Goal: Book appointment/travel/reservation

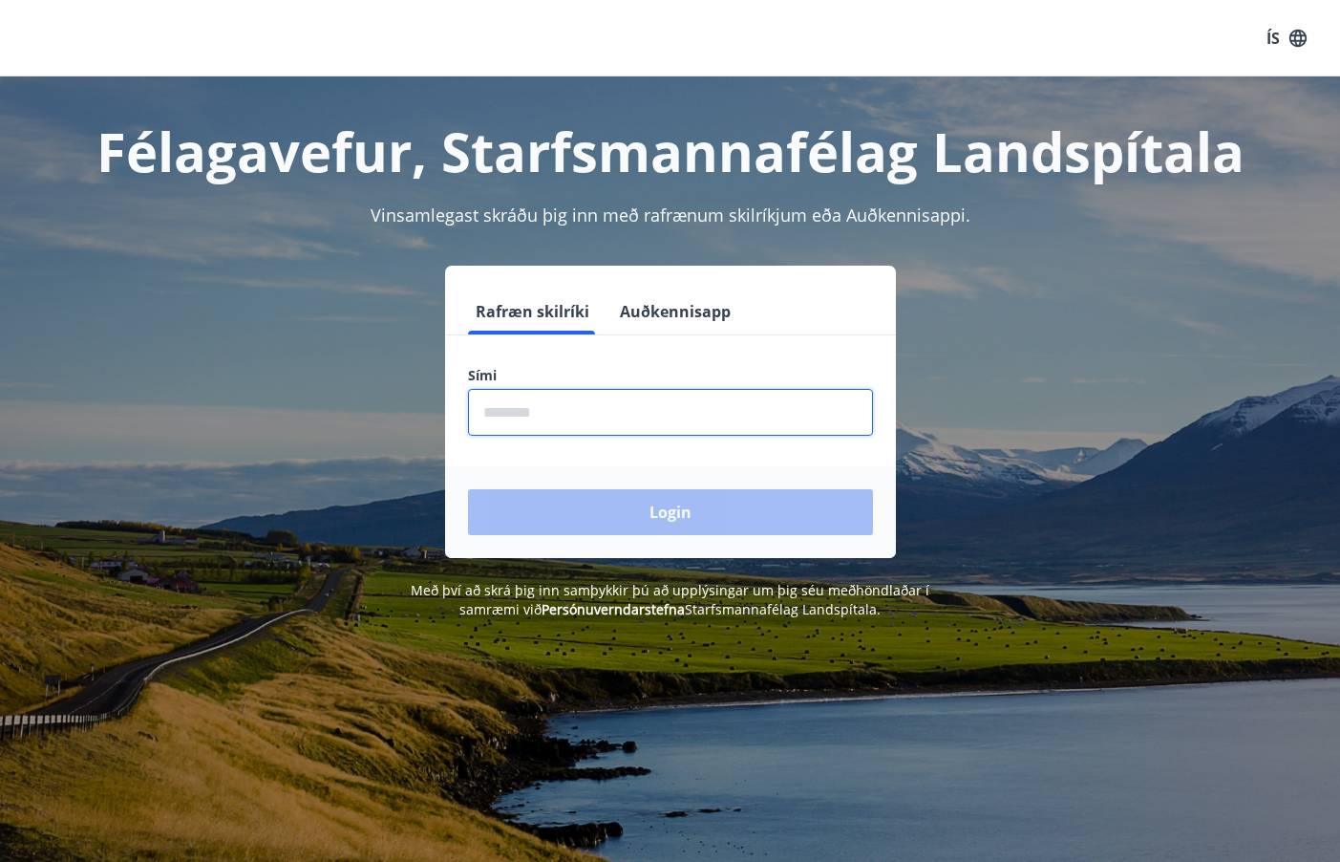
click at [755, 421] on input "phone" at bounding box center [670, 412] width 405 height 47
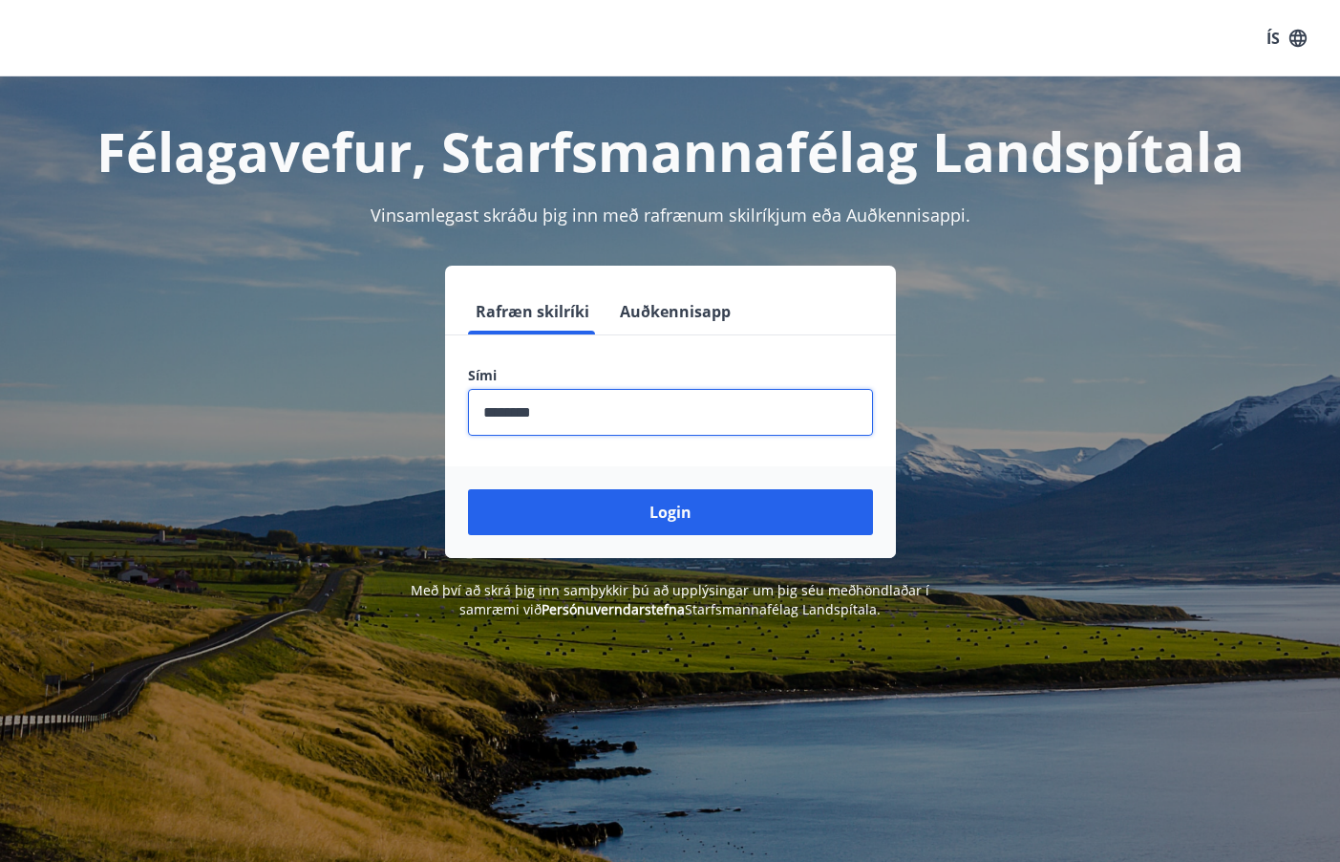
type input "********"
click at [468, 489] on button "Login" at bounding box center [670, 512] width 405 height 46
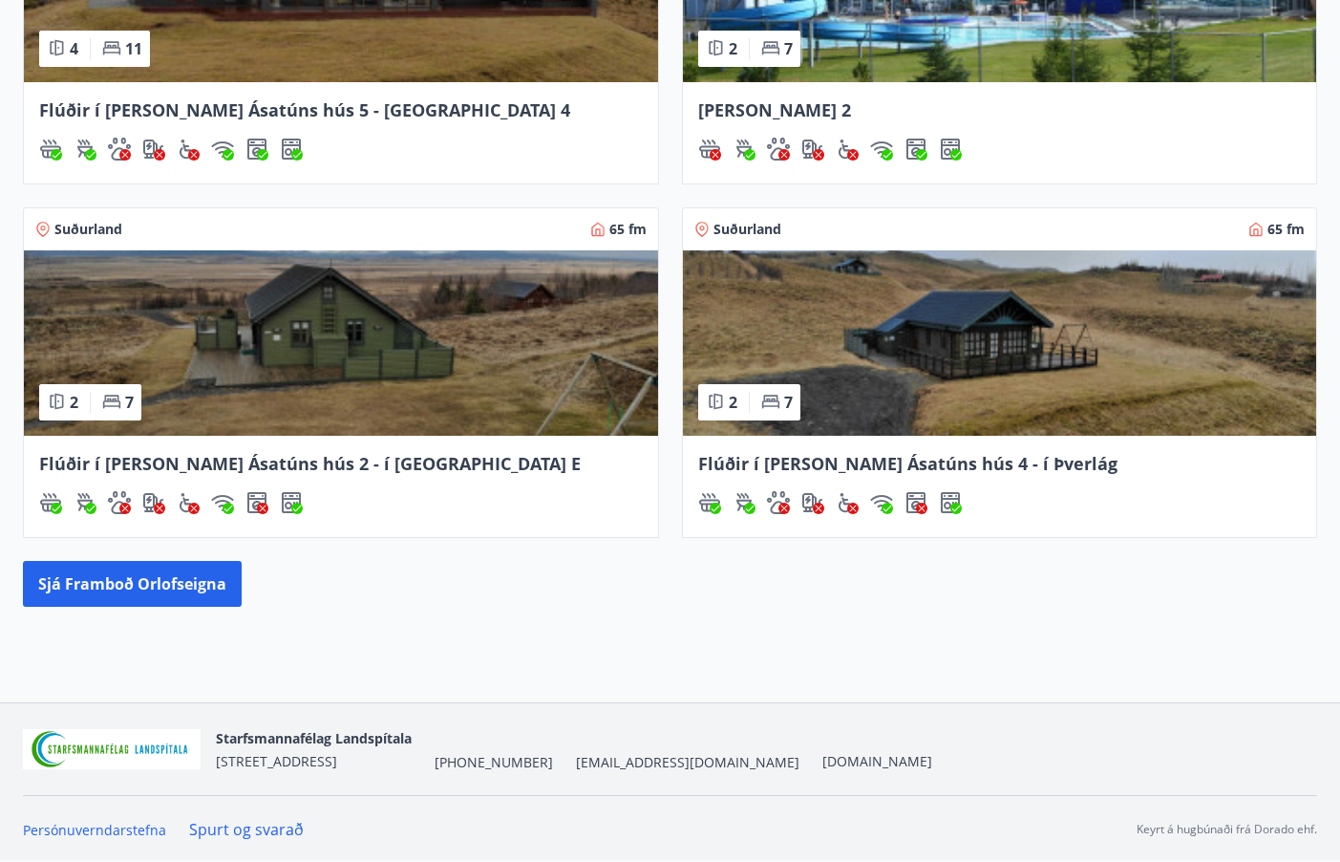
scroll to position [815, 0]
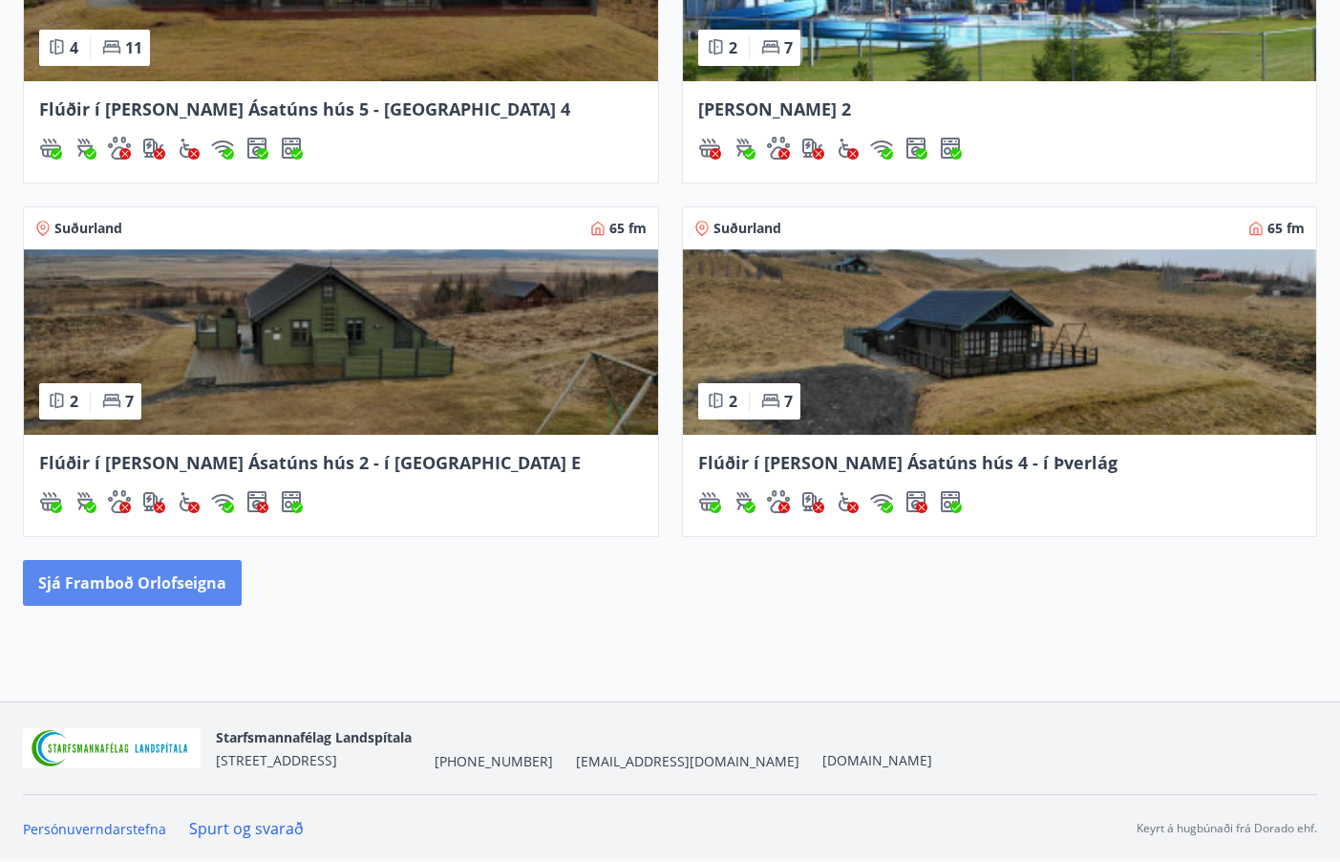
click at [189, 596] on button "Sjá framboð orlofseigna" at bounding box center [132, 583] width 219 height 46
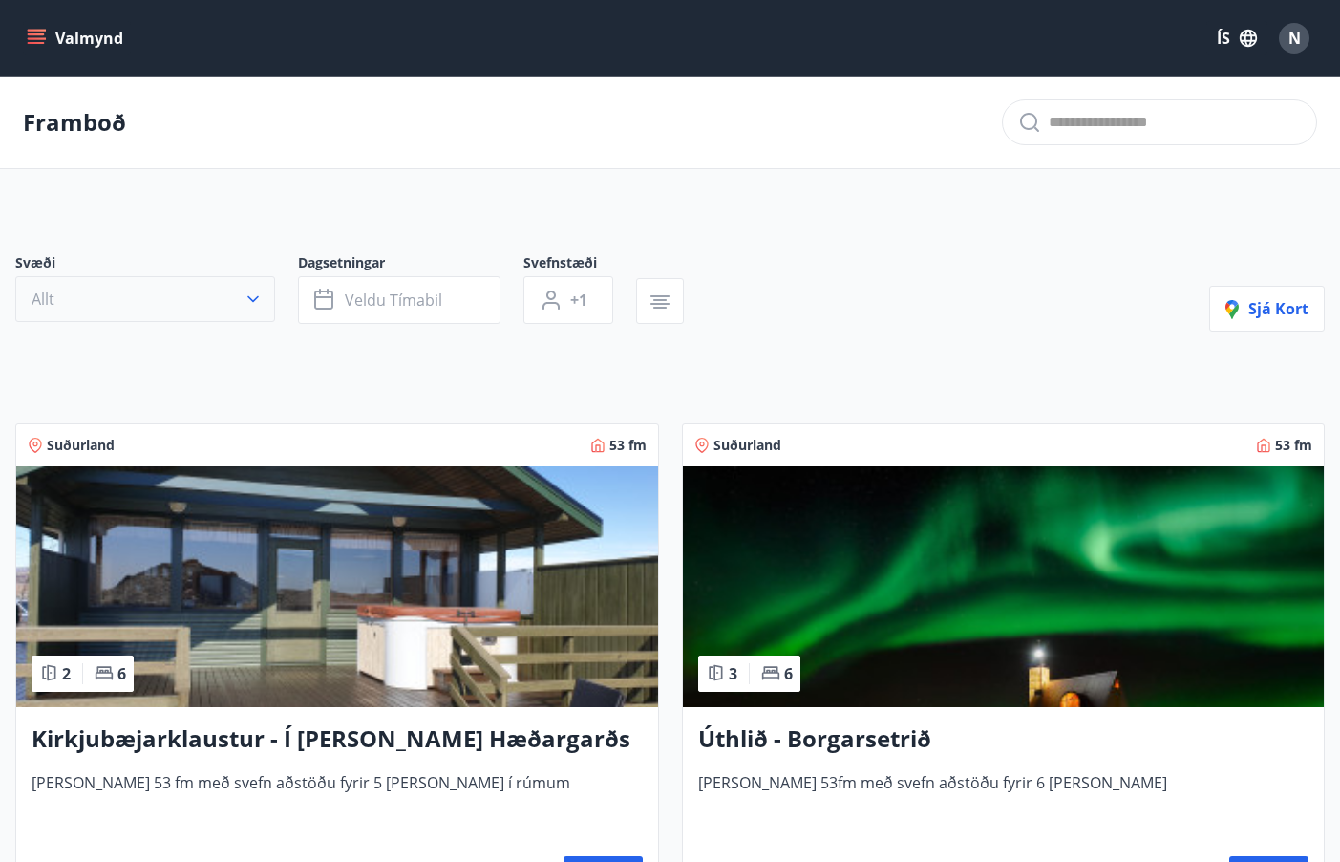
click at [233, 301] on button "Allt" at bounding box center [145, 299] width 260 height 46
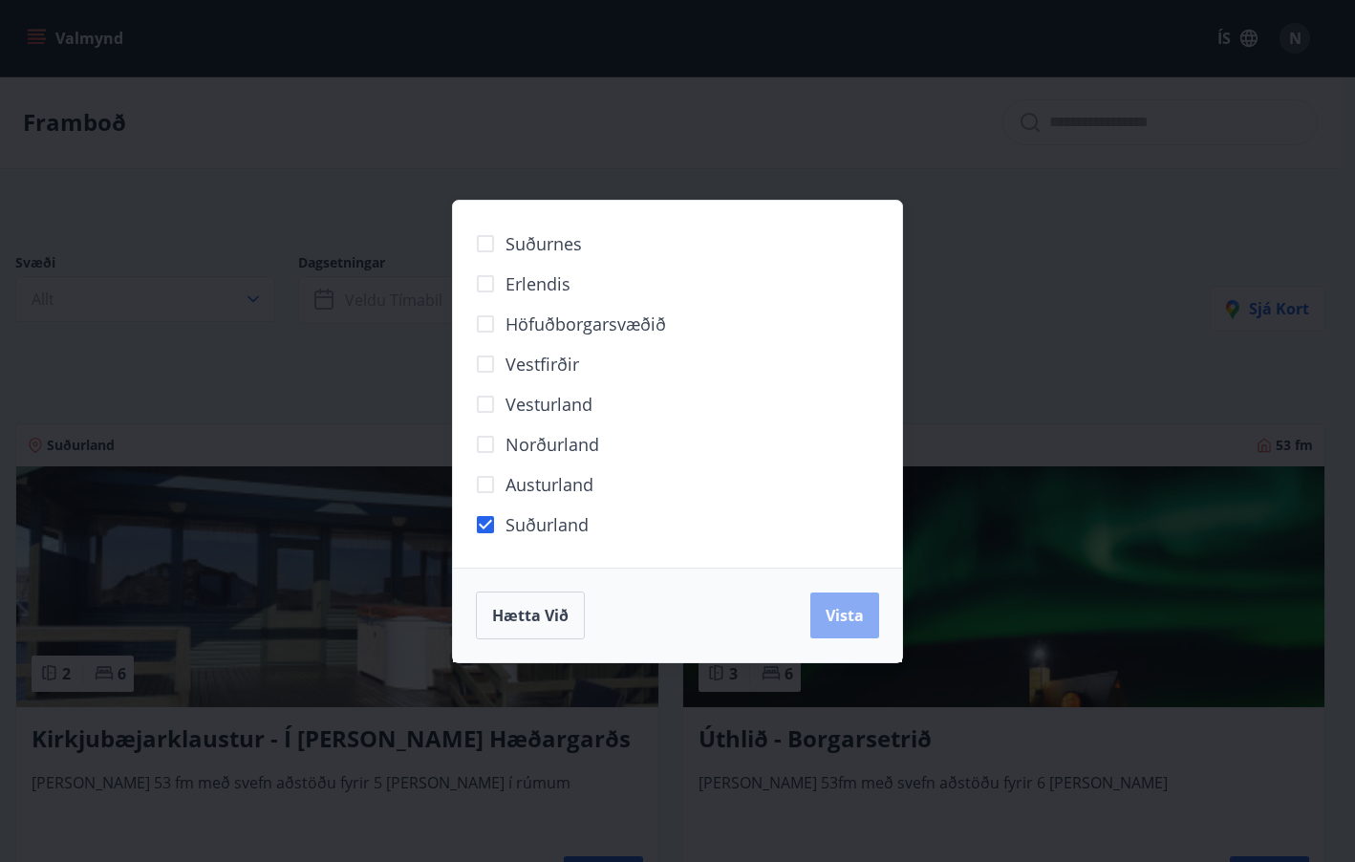
click at [846, 620] on span "Vista" at bounding box center [844, 615] width 38 height 21
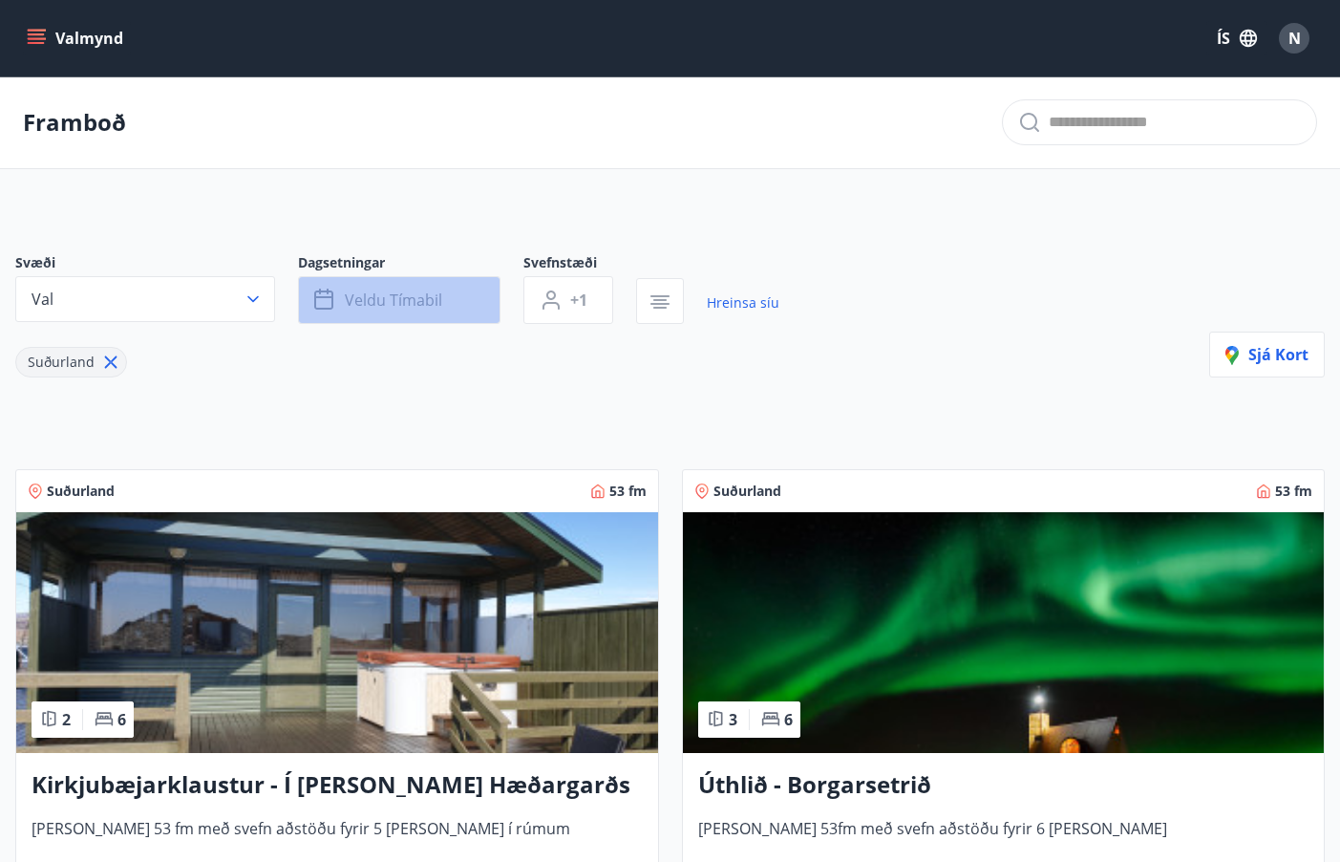
click at [425, 306] on span "Veldu tímabil" at bounding box center [393, 299] width 97 height 21
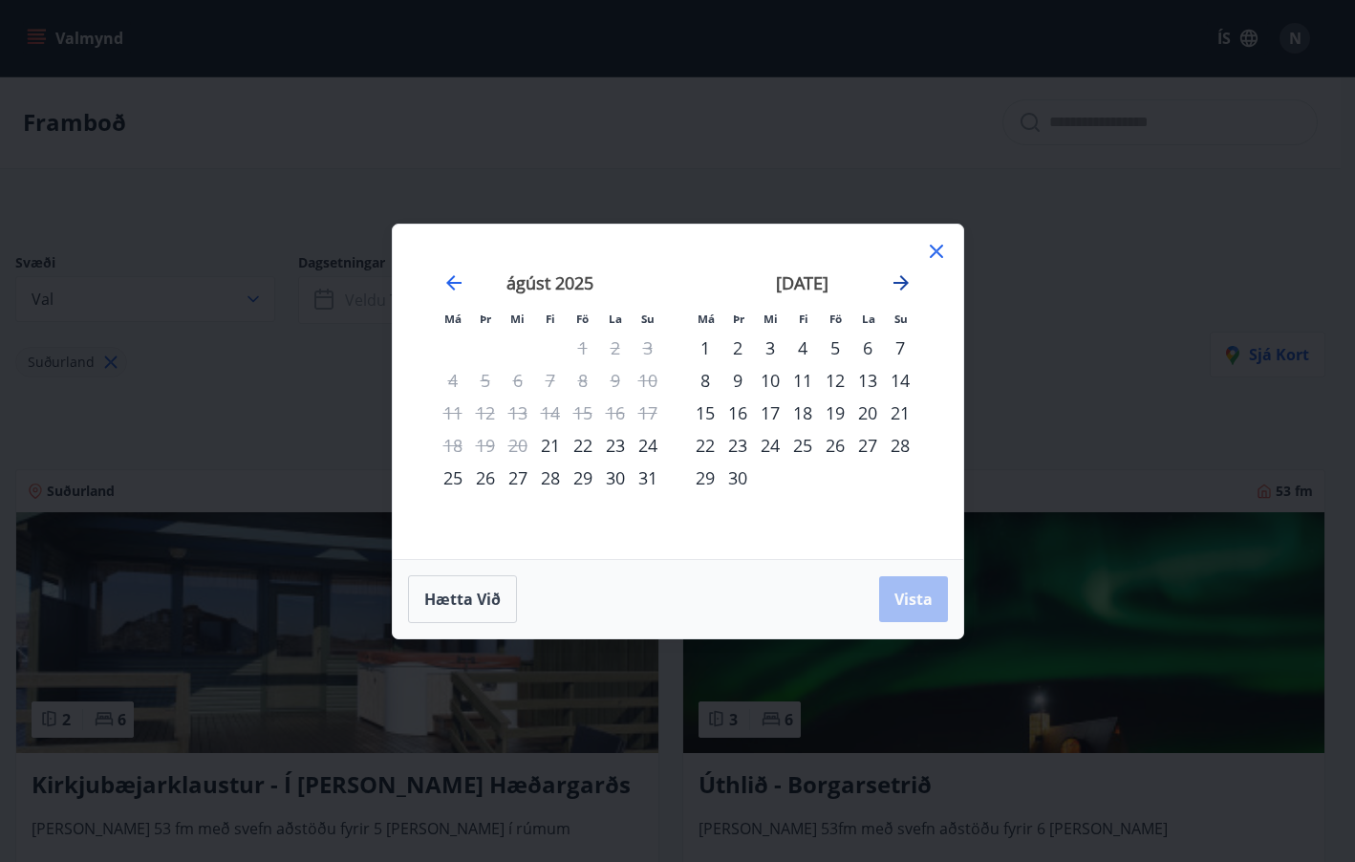
click at [904, 288] on icon "Move forward to switch to the next month." at bounding box center [900, 282] width 23 height 23
click at [452, 288] on icon "Move backward to switch to the previous month." at bounding box center [453, 282] width 15 height 15
click at [313, 364] on div "Má Þr Mi Fi Fö La Su Má Þr Mi Fi Fö La Su júlí 2025 1 2 3 4 5 6 7 8 9 10 11 12 …" at bounding box center [677, 431] width 1355 height 862
click at [461, 603] on span "Hætta við" at bounding box center [462, 598] width 76 height 21
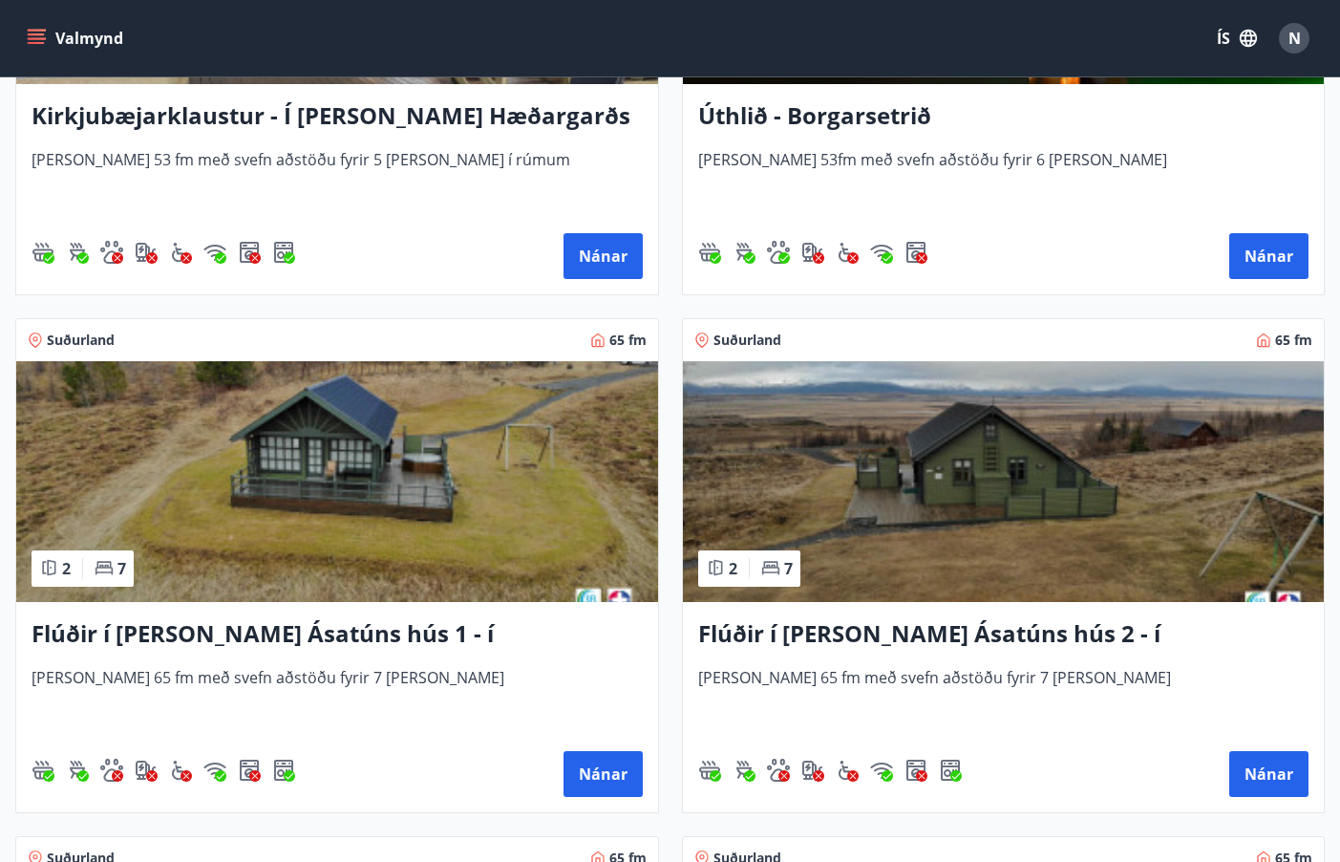
scroll to position [764, 0]
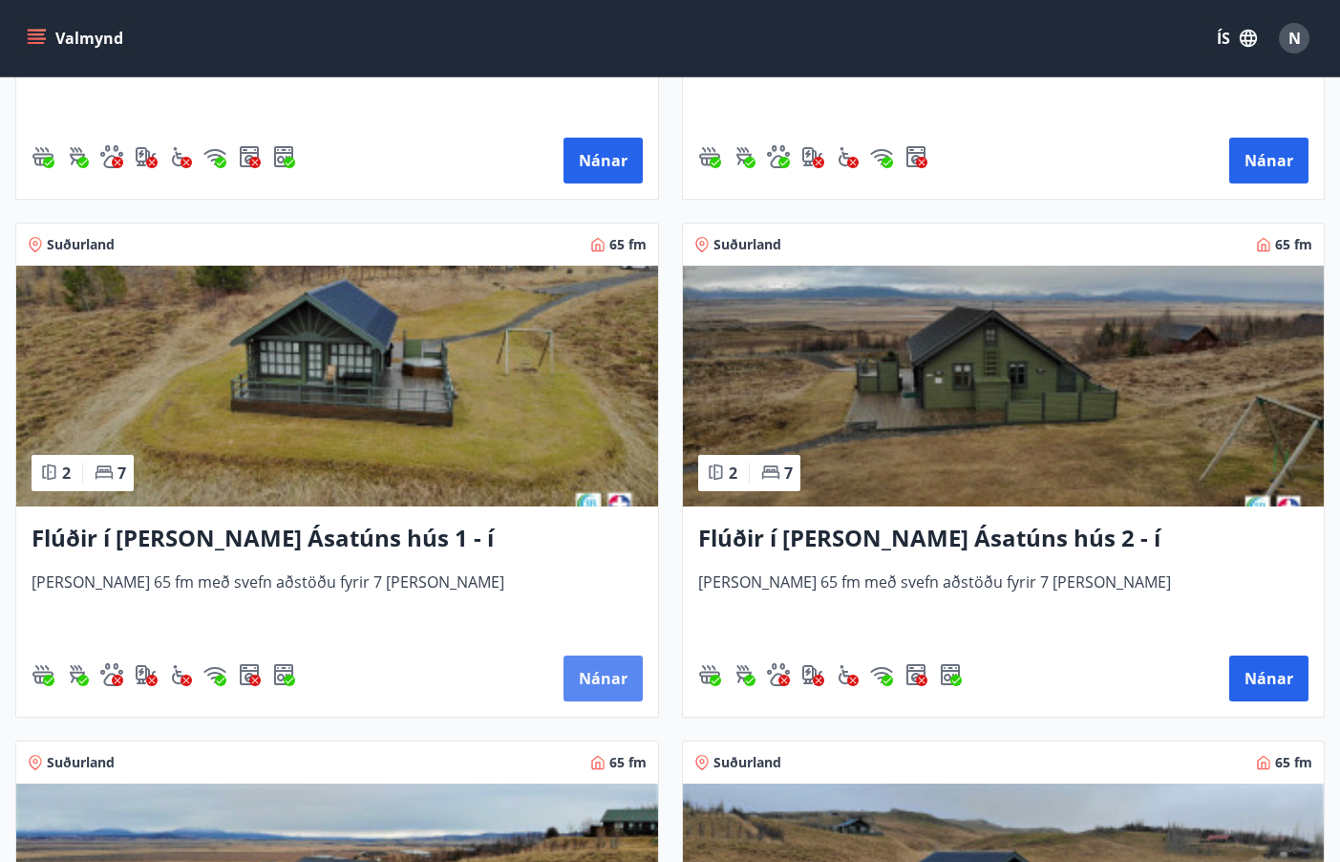
click at [592, 679] on button "Nánar" at bounding box center [603, 678] width 79 height 46
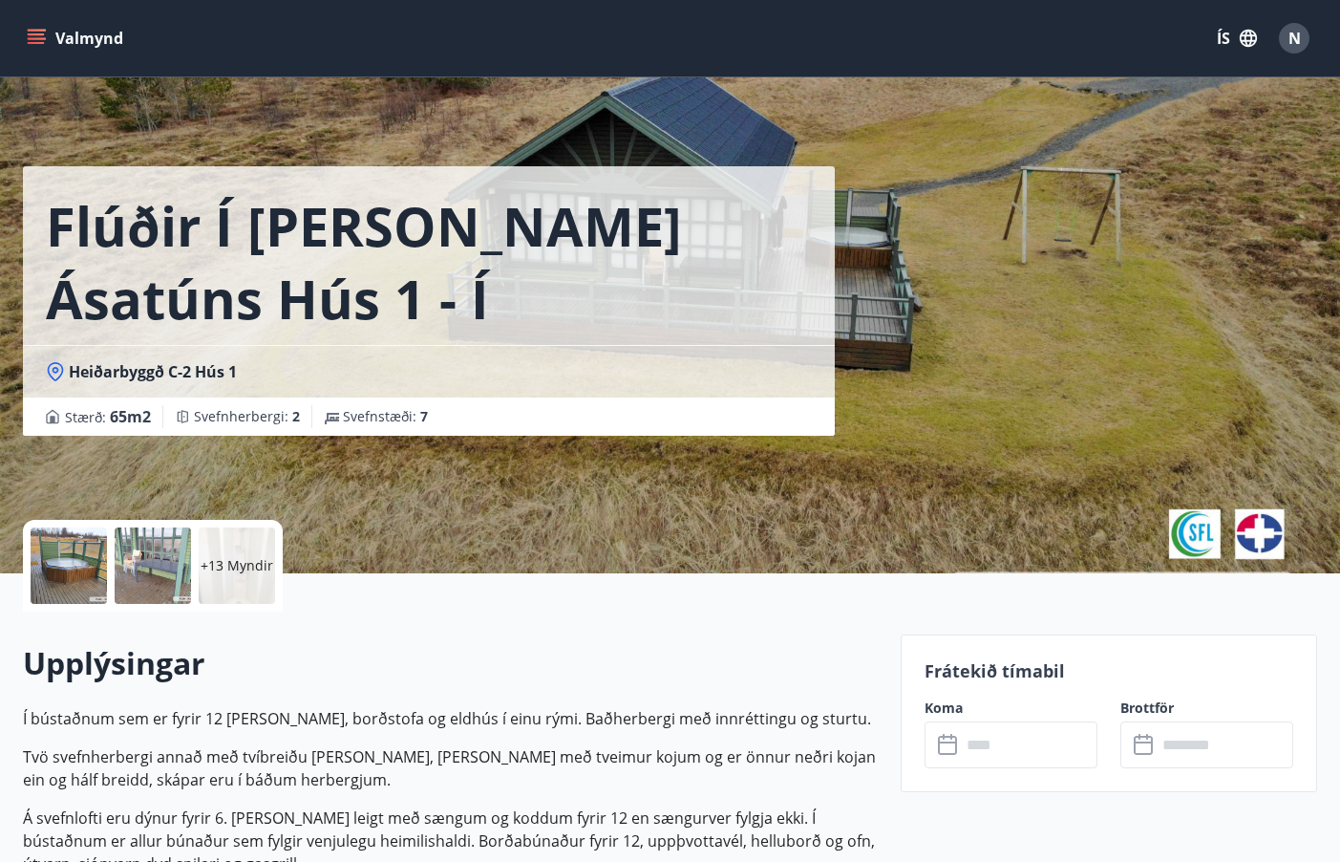
click at [1045, 761] on input "text" at bounding box center [1029, 744] width 137 height 47
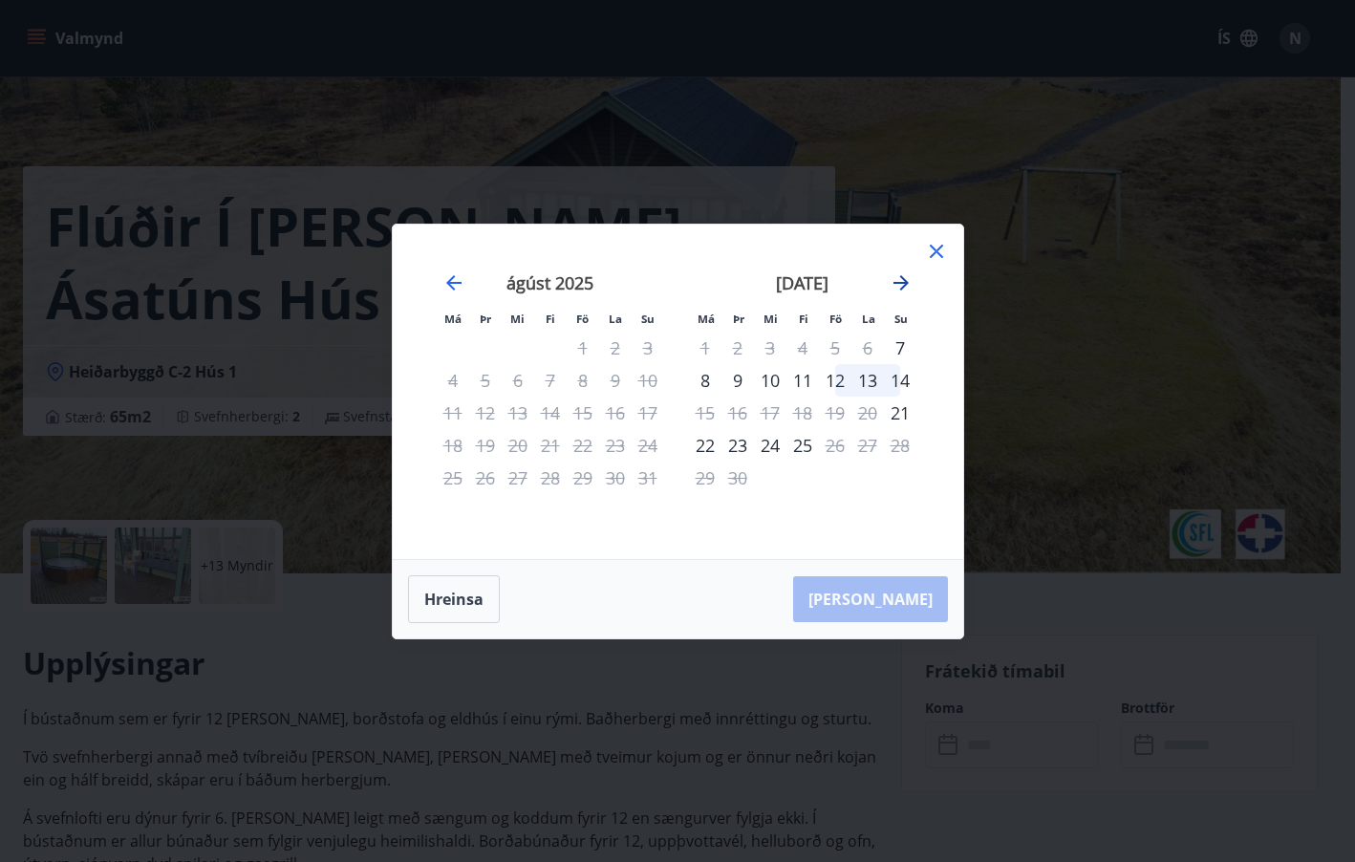
click at [904, 281] on icon "Move forward to switch to the next month." at bounding box center [900, 282] width 23 height 23
click at [932, 253] on icon at bounding box center [935, 251] width 13 height 13
